Goal: Task Accomplishment & Management: Manage account settings

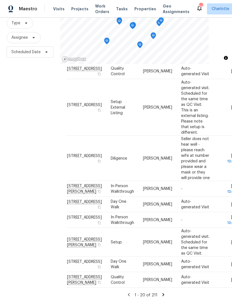
scroll to position [22, 0]
click at [165, 292] on icon at bounding box center [163, 294] width 5 height 5
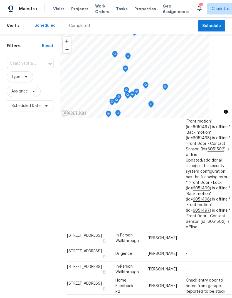
scroll to position [457, 0]
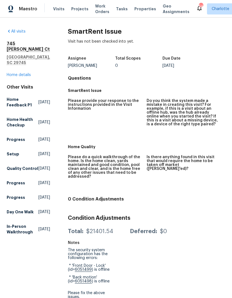
click at [5, 30] on div "All visits [STREET_ADDRESS][PERSON_NAME] Home details Other Visits Home Feedbac…" at bounding box center [116, 158] width 232 height 280
click at [11, 32] on link "All visits" at bounding box center [16, 32] width 19 height 4
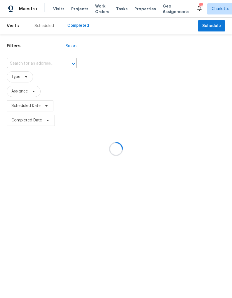
click at [41, 26] on div at bounding box center [116, 149] width 232 height 298
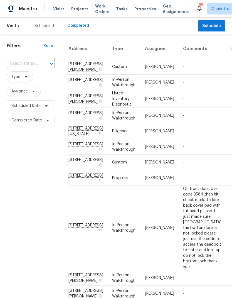
click at [43, 25] on div "Scheduled" at bounding box center [44, 26] width 19 height 6
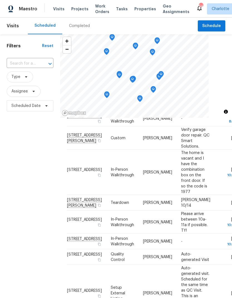
scroll to position [113, 0]
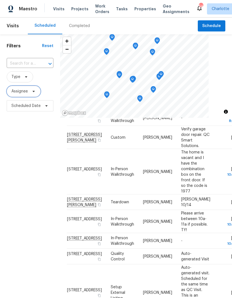
click at [33, 93] on icon at bounding box center [33, 91] width 4 height 4
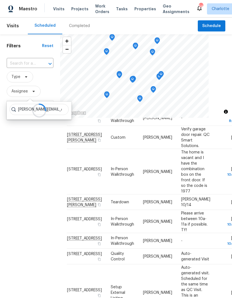
type input "[PERSON_NAME][EMAIL_ADDRESS][PERSON_NAME][DOMAIN_NAME]"
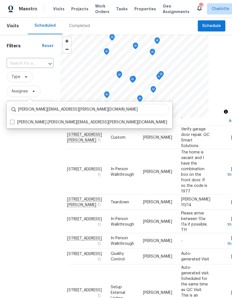
click at [11, 124] on span at bounding box center [12, 122] width 4 height 4
click at [11, 123] on input "[PERSON_NAME] [PERSON_NAME][EMAIL_ADDRESS][PERSON_NAME][DOMAIN_NAME]" at bounding box center [12, 121] width 4 height 4
checkbox input "true"
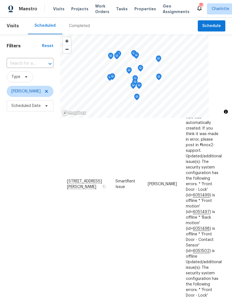
scroll to position [171, 0]
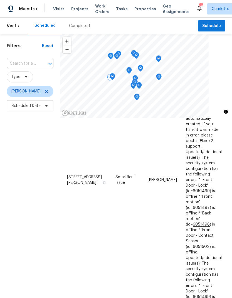
click at [0, 0] on icon at bounding box center [0, 0] width 0 height 0
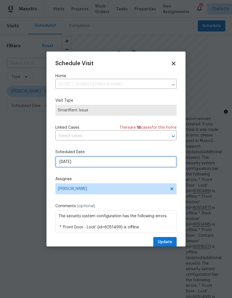
click at [121, 161] on input "[DATE]" at bounding box center [115, 161] width 121 height 11
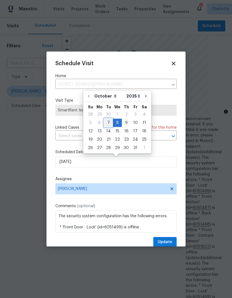
click at [109, 123] on div "7" at bounding box center [108, 123] width 9 height 8
type input "[DATE]"
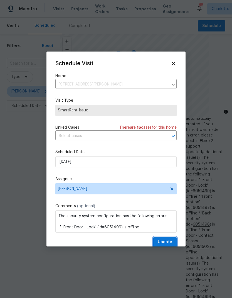
click at [167, 240] on span "Update" at bounding box center [165, 242] width 14 height 7
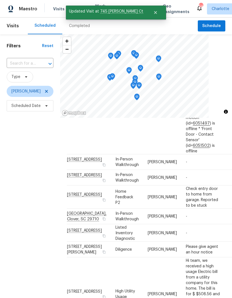
scroll to position [365, 0]
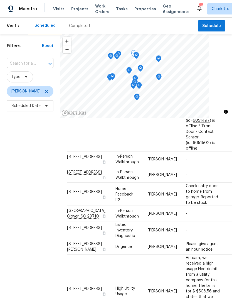
click at [0, 0] on icon at bounding box center [0, 0] width 0 height 0
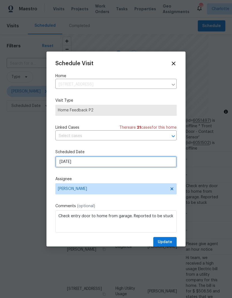
click at [110, 161] on input "[DATE]" at bounding box center [115, 161] width 121 height 11
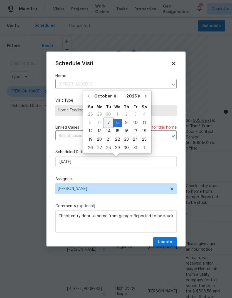
click at [108, 120] on div "7" at bounding box center [108, 123] width 9 height 8
type input "[DATE]"
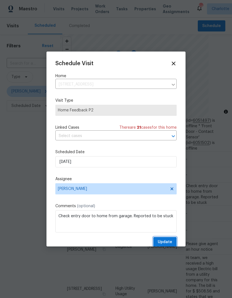
click at [169, 244] on span "Update" at bounding box center [165, 242] width 14 height 7
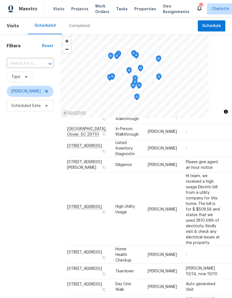
scroll to position [447, 0]
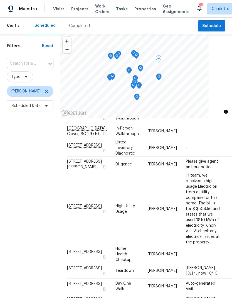
click at [0, 0] on icon at bounding box center [0, 0] width 0 height 0
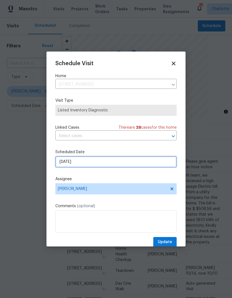
click at [126, 161] on input "[DATE]" at bounding box center [115, 161] width 121 height 11
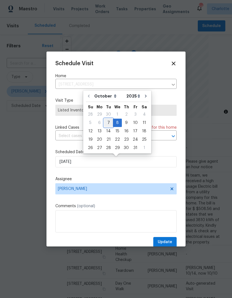
click at [109, 121] on div "7" at bounding box center [108, 123] width 9 height 8
type input "[DATE]"
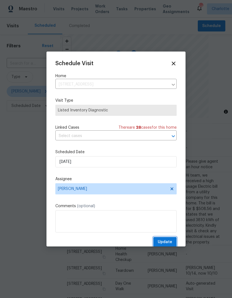
click at [170, 241] on span "Update" at bounding box center [165, 242] width 14 height 7
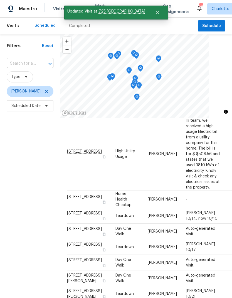
scroll to position [503, 0]
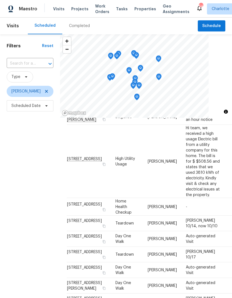
scroll to position [496, 0]
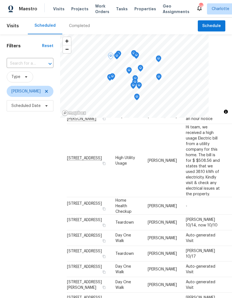
click at [0, 0] on icon at bounding box center [0, 0] width 0 height 0
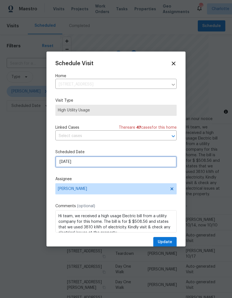
click at [65, 166] on input "[DATE]" at bounding box center [115, 161] width 121 height 11
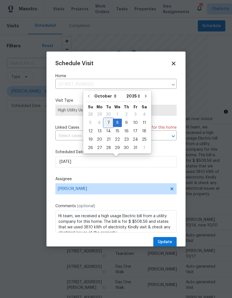
click at [107, 123] on div "7" at bounding box center [108, 123] width 9 height 8
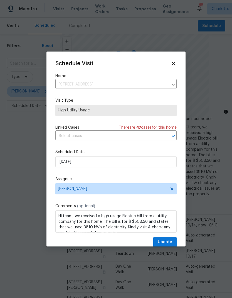
type input "[DATE]"
click at [171, 243] on span "Update" at bounding box center [165, 242] width 14 height 7
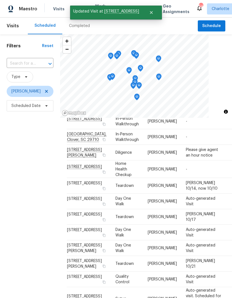
scroll to position [566, 0]
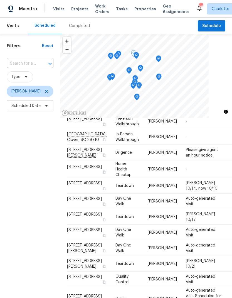
click at [0, 0] on icon at bounding box center [0, 0] width 0 height 0
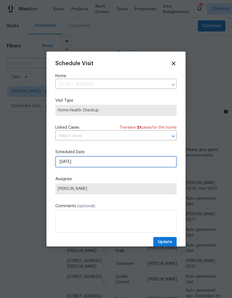
click at [116, 164] on input "[DATE]" at bounding box center [115, 161] width 121 height 11
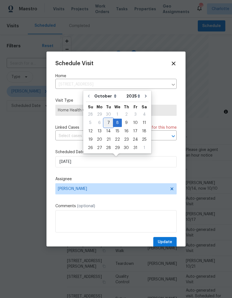
click at [107, 121] on div "7" at bounding box center [108, 123] width 9 height 8
type input "[DATE]"
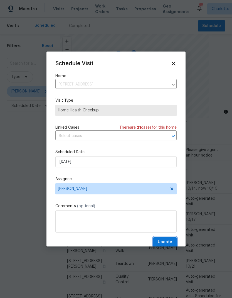
click at [165, 246] on span "Update" at bounding box center [165, 242] width 14 height 7
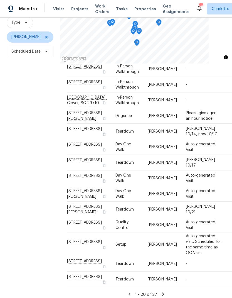
scroll to position [54, 0]
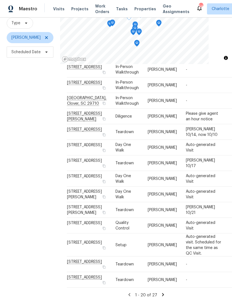
click at [0, 0] on icon at bounding box center [0, 0] width 0 height 0
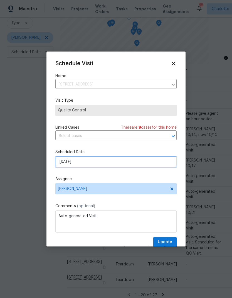
click at [116, 163] on input "10/23/2025" at bounding box center [115, 161] width 121 height 11
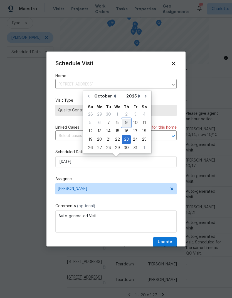
click at [126, 122] on div "9" at bounding box center [126, 123] width 9 height 8
type input "10/9/2025"
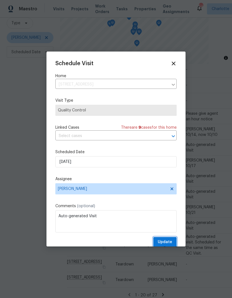
click at [172, 241] on span "Update" at bounding box center [165, 242] width 14 height 7
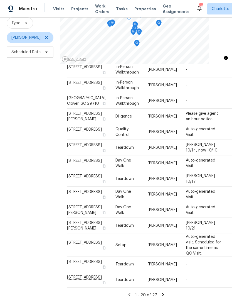
click at [0, 0] on icon at bounding box center [0, 0] width 0 height 0
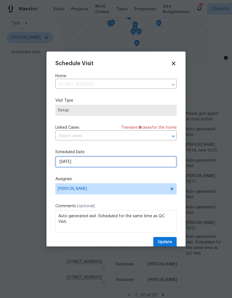
click at [137, 163] on input "10/23/2025" at bounding box center [115, 161] width 121 height 11
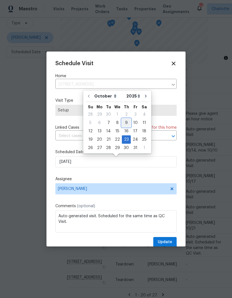
click at [124, 125] on div "9" at bounding box center [126, 123] width 9 height 8
type input "10/9/2025"
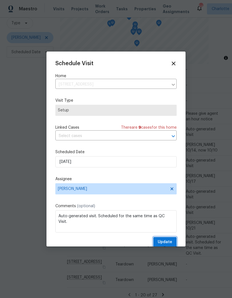
click at [167, 244] on span "Update" at bounding box center [165, 242] width 14 height 7
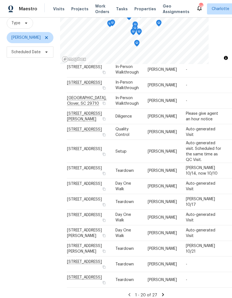
scroll to position [741, 0]
click at [163, 292] on icon at bounding box center [163, 294] width 5 height 5
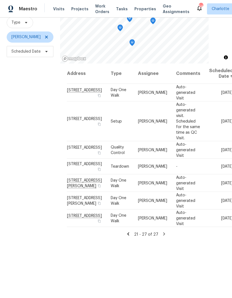
scroll to position [54, 0]
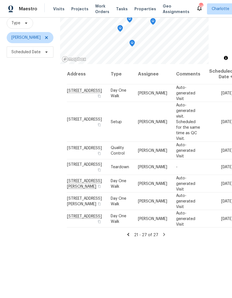
click at [207, 273] on div "Address Type Assignee Comments Scheduled Date ↑ 2693 Watergarden St, York, SC 2…" at bounding box center [146, 183] width 172 height 238
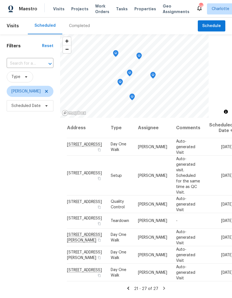
scroll to position [0, 0]
click at [38, 89] on span "[PERSON_NAME]" at bounding box center [30, 91] width 47 height 11
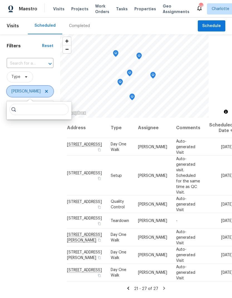
click at [43, 93] on span at bounding box center [46, 91] width 6 height 4
